Goal: Task Accomplishment & Management: Complete application form

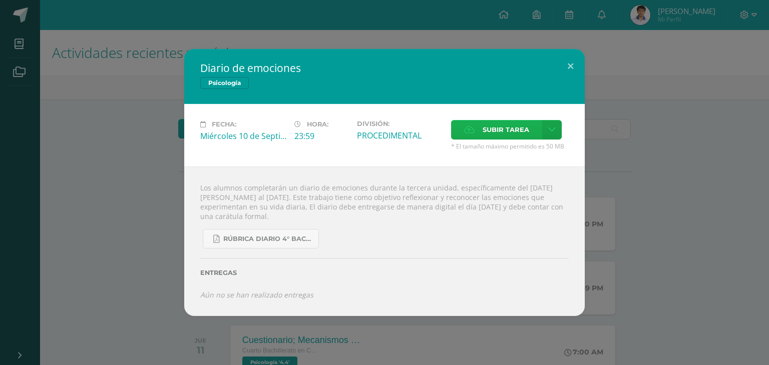
click at [529, 127] on span "Subir tarea" at bounding box center [505, 130] width 47 height 19
click at [0, 0] on input "Subir tarea" at bounding box center [0, 0] width 0 height 0
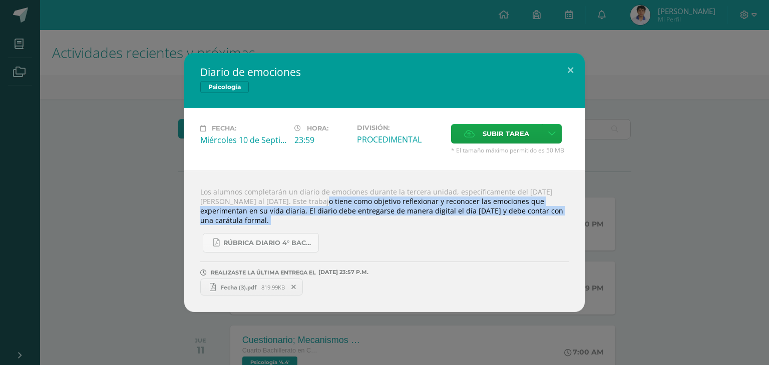
drag, startPoint x: 270, startPoint y: 199, endPoint x: 386, endPoint y: 237, distance: 122.7
click at [386, 237] on div "Los alumnos completarán un diario de emociones durante la tercera unidad, espec…" at bounding box center [384, 242] width 400 height 142
click at [386, 237] on div "RÚBRICA DIARIO 4° BACHI.pdf" at bounding box center [384, 239] width 368 height 28
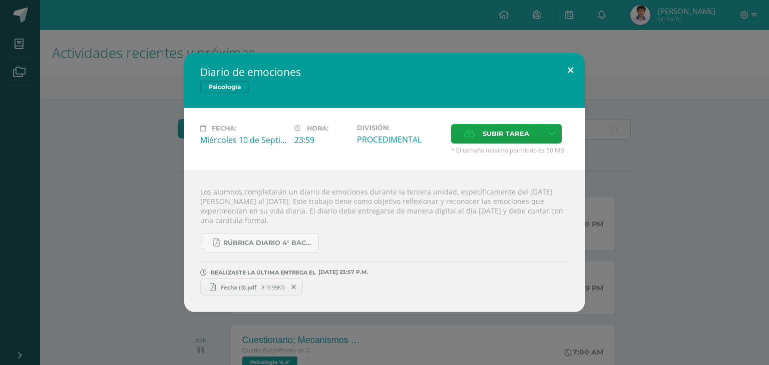
click at [575, 65] on button at bounding box center [570, 70] width 29 height 34
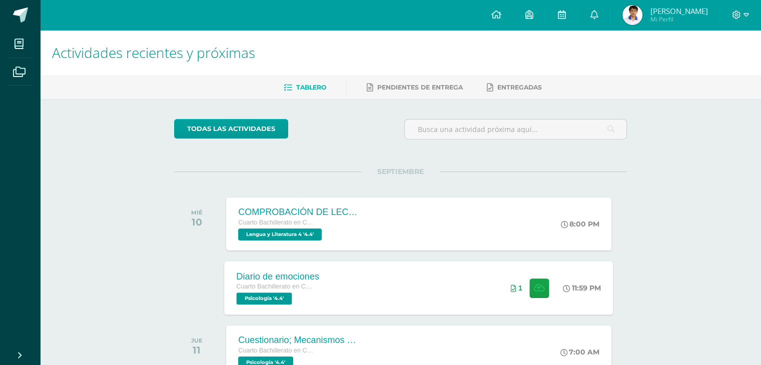
click at [396, 292] on div "Diario de emociones Cuarto Bachillerato en Ciencias y Letras Psicología '4.4' 1…" at bounding box center [419, 288] width 389 height 54
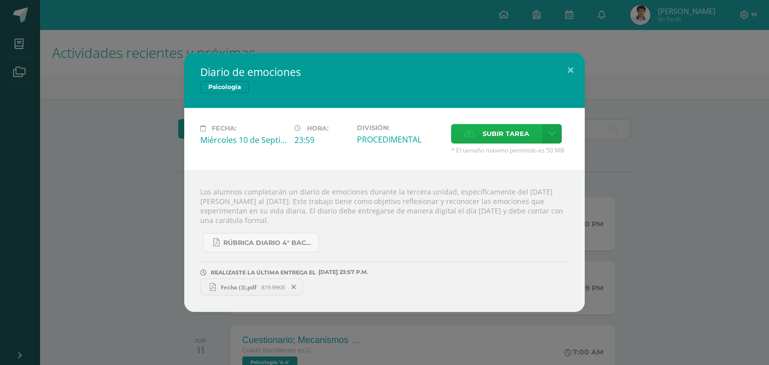
click at [493, 137] on span "Subir tarea" at bounding box center [505, 134] width 47 height 19
click at [0, 0] on input "Subir tarea" at bounding box center [0, 0] width 0 height 0
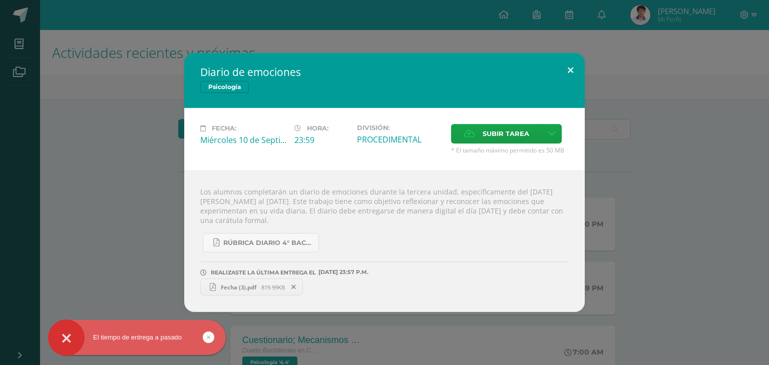
click at [567, 71] on button at bounding box center [570, 70] width 29 height 34
